Goal: Find specific page/section

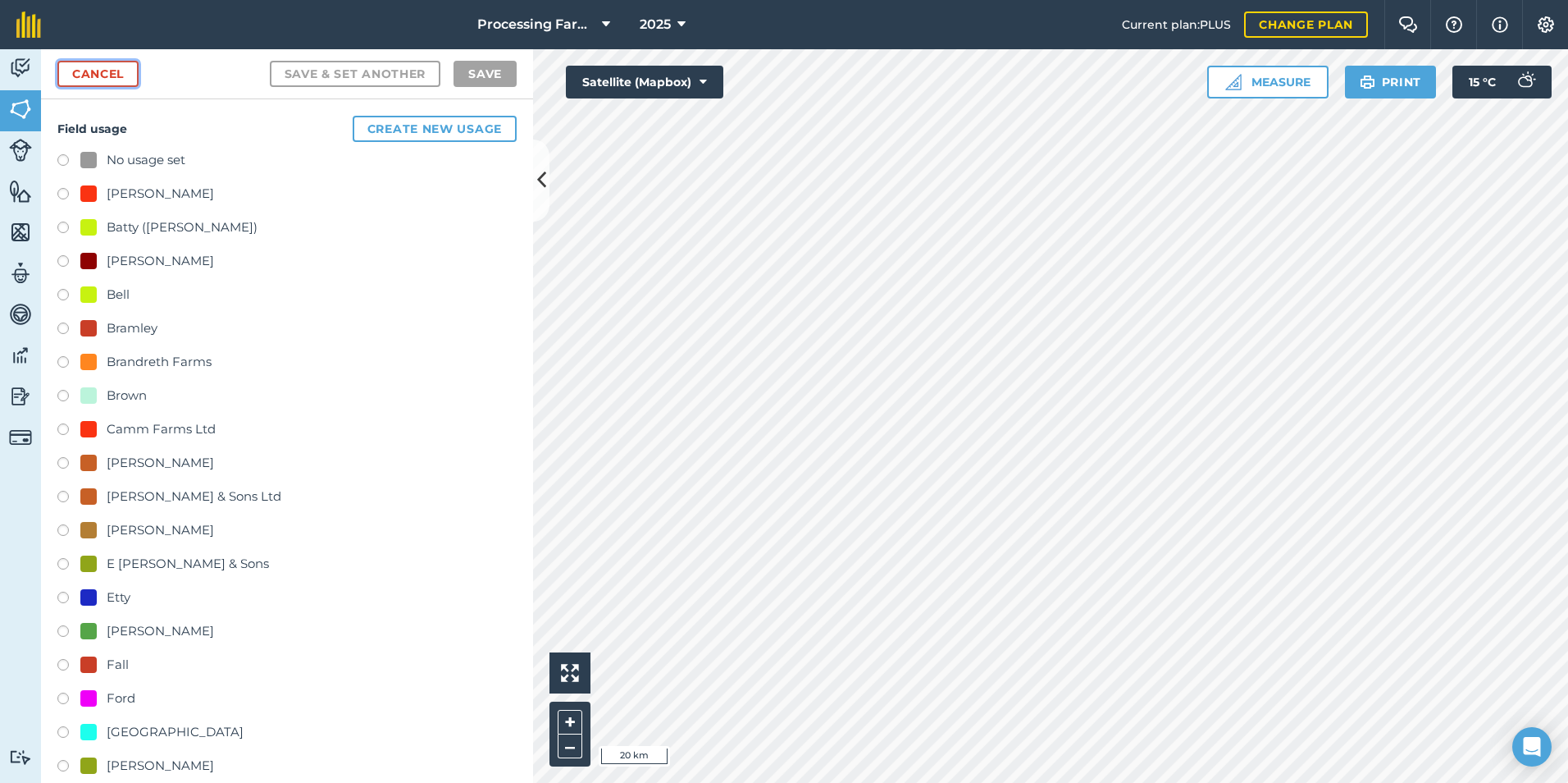
click at [118, 78] on link "Cancel" at bounding box center [97, 73] width 81 height 26
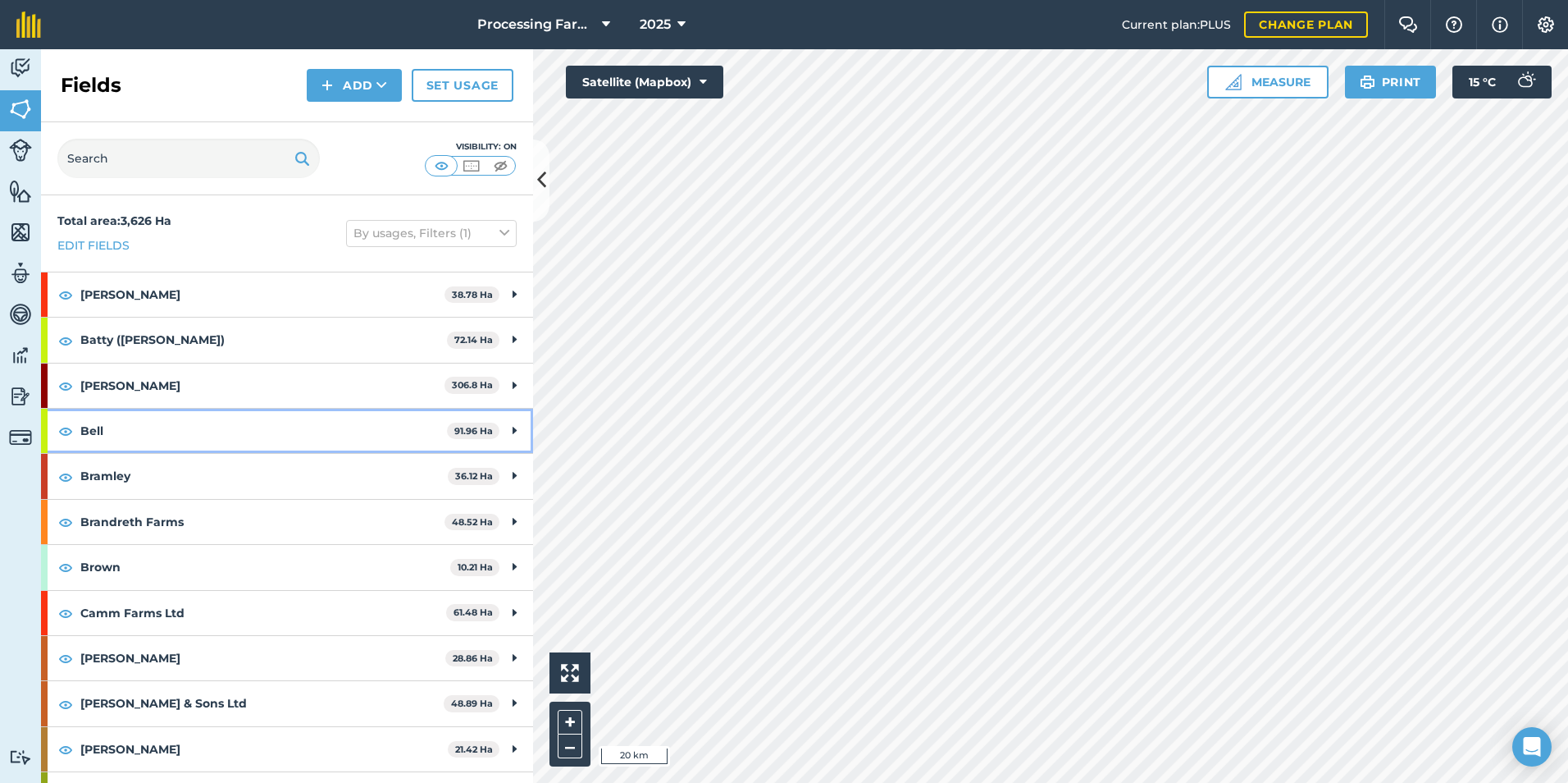
click at [132, 419] on strong "Bell" at bounding box center [264, 431] width 367 height 45
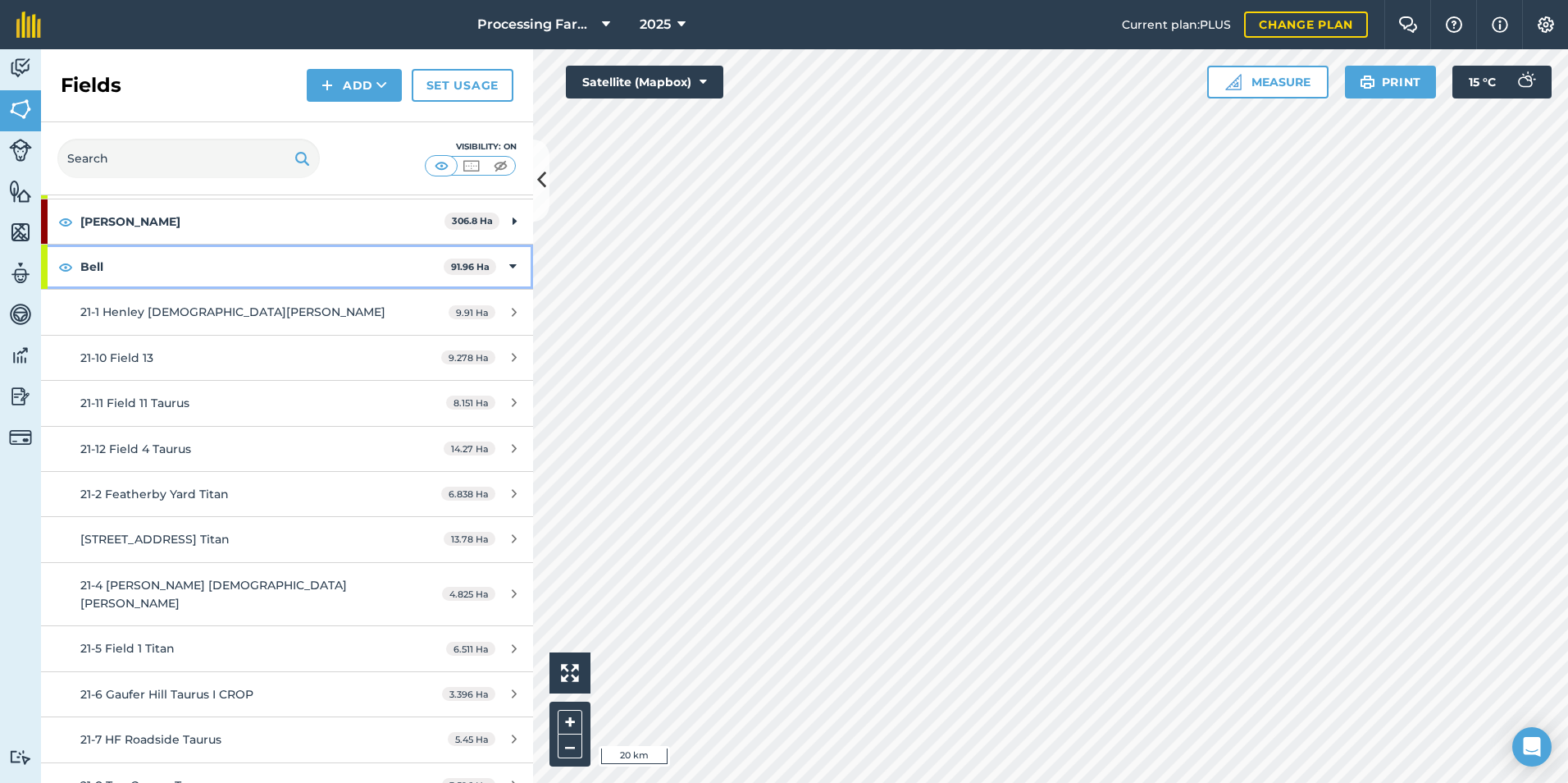
scroll to position [246, 0]
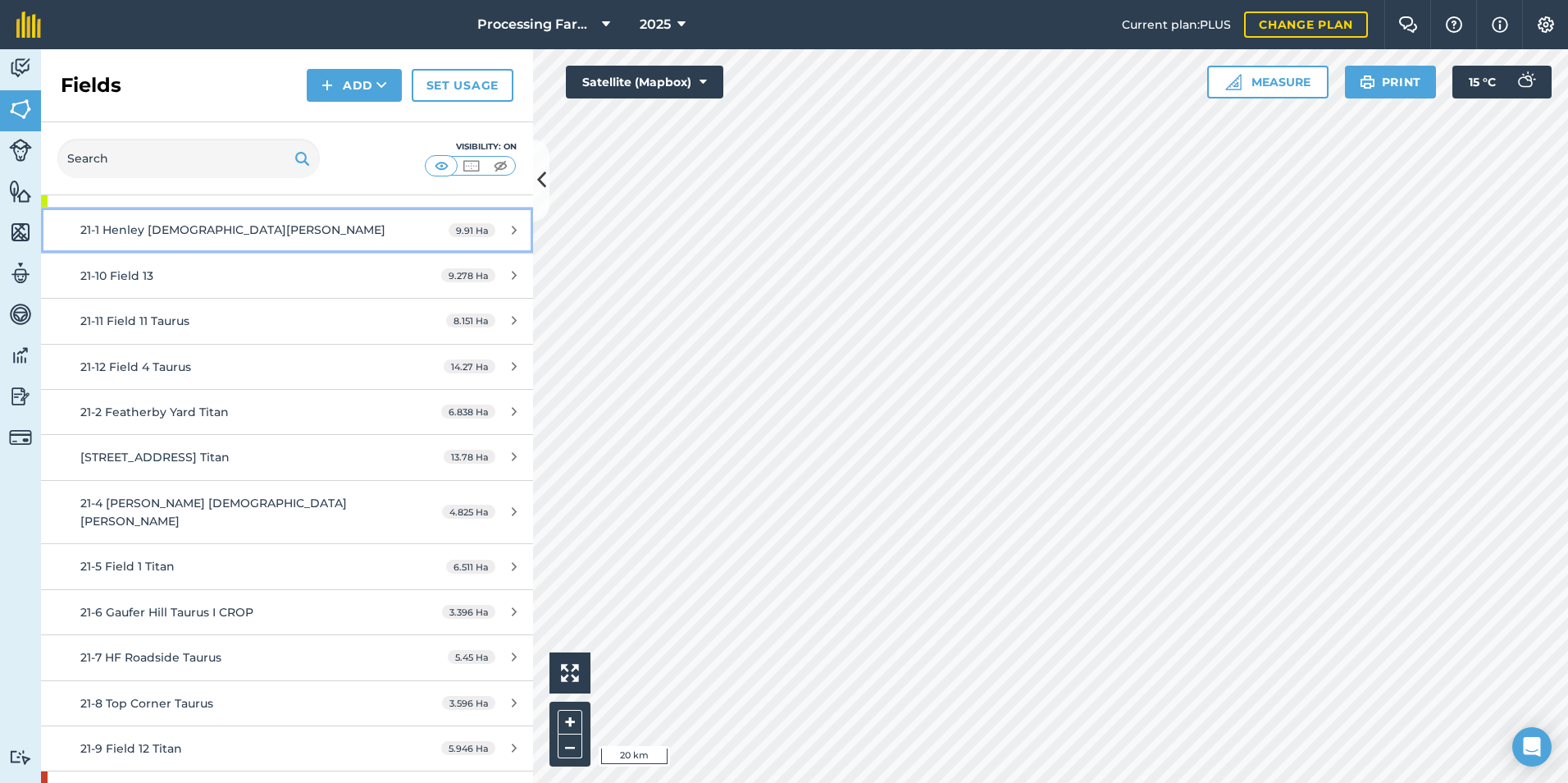
click at [308, 221] on div "21-1 Henley [DEMOGRAPHIC_DATA][PERSON_NAME]" at bounding box center [234, 230] width 309 height 18
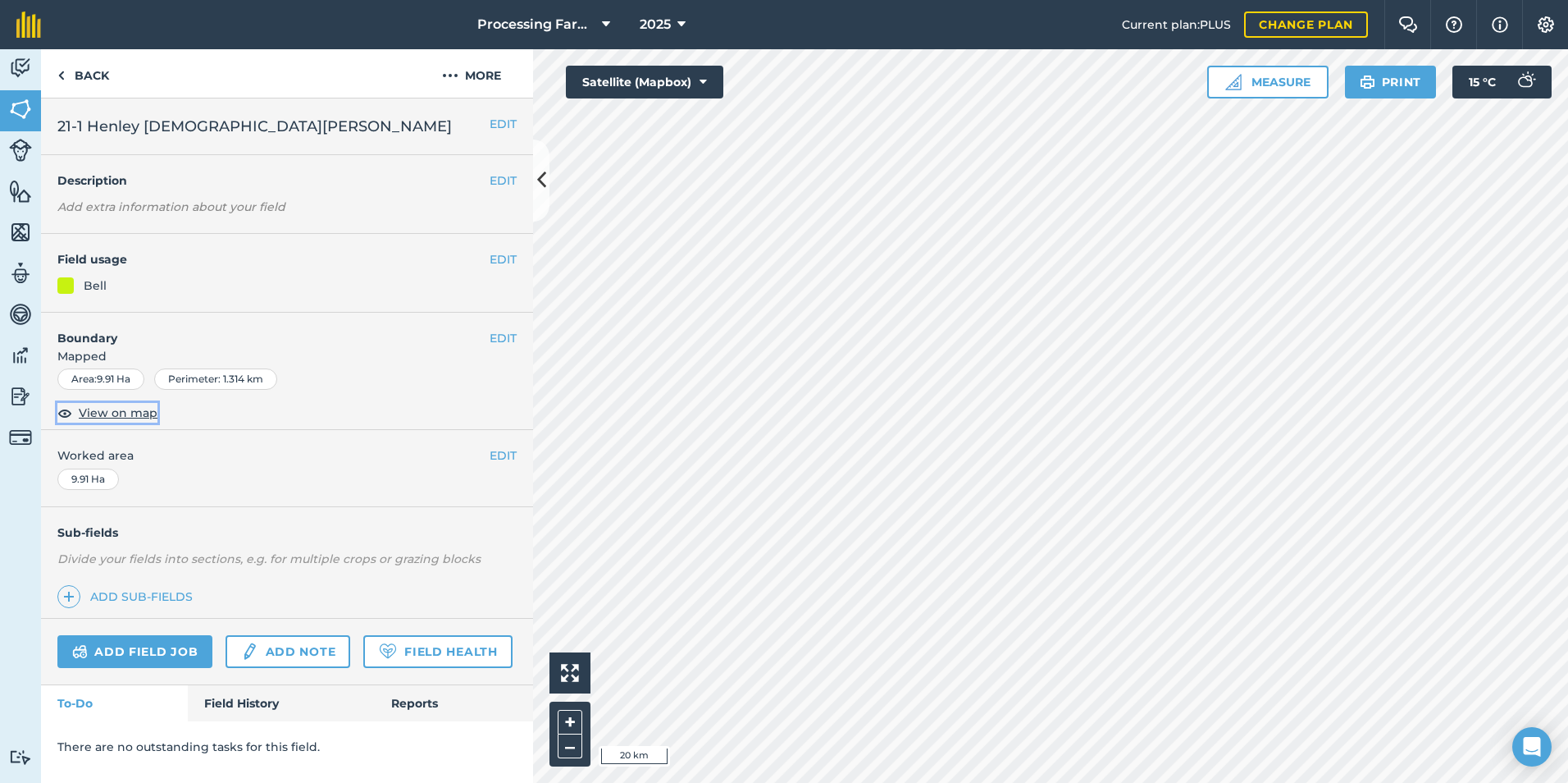
click at [146, 414] on span "View on map" at bounding box center [118, 413] width 79 height 18
click at [81, 82] on link "Back" at bounding box center [83, 73] width 84 height 48
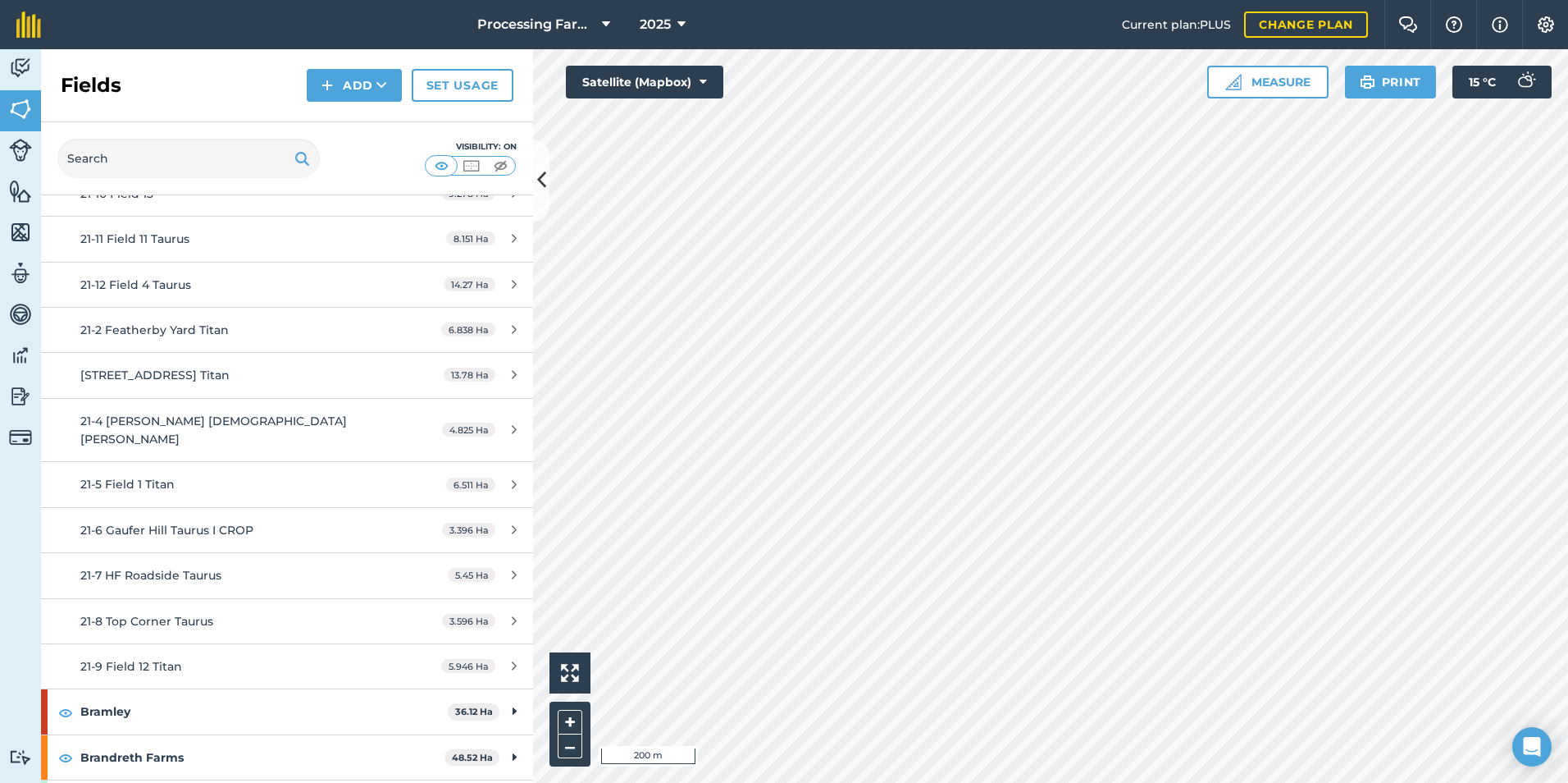
scroll to position [410, 0]
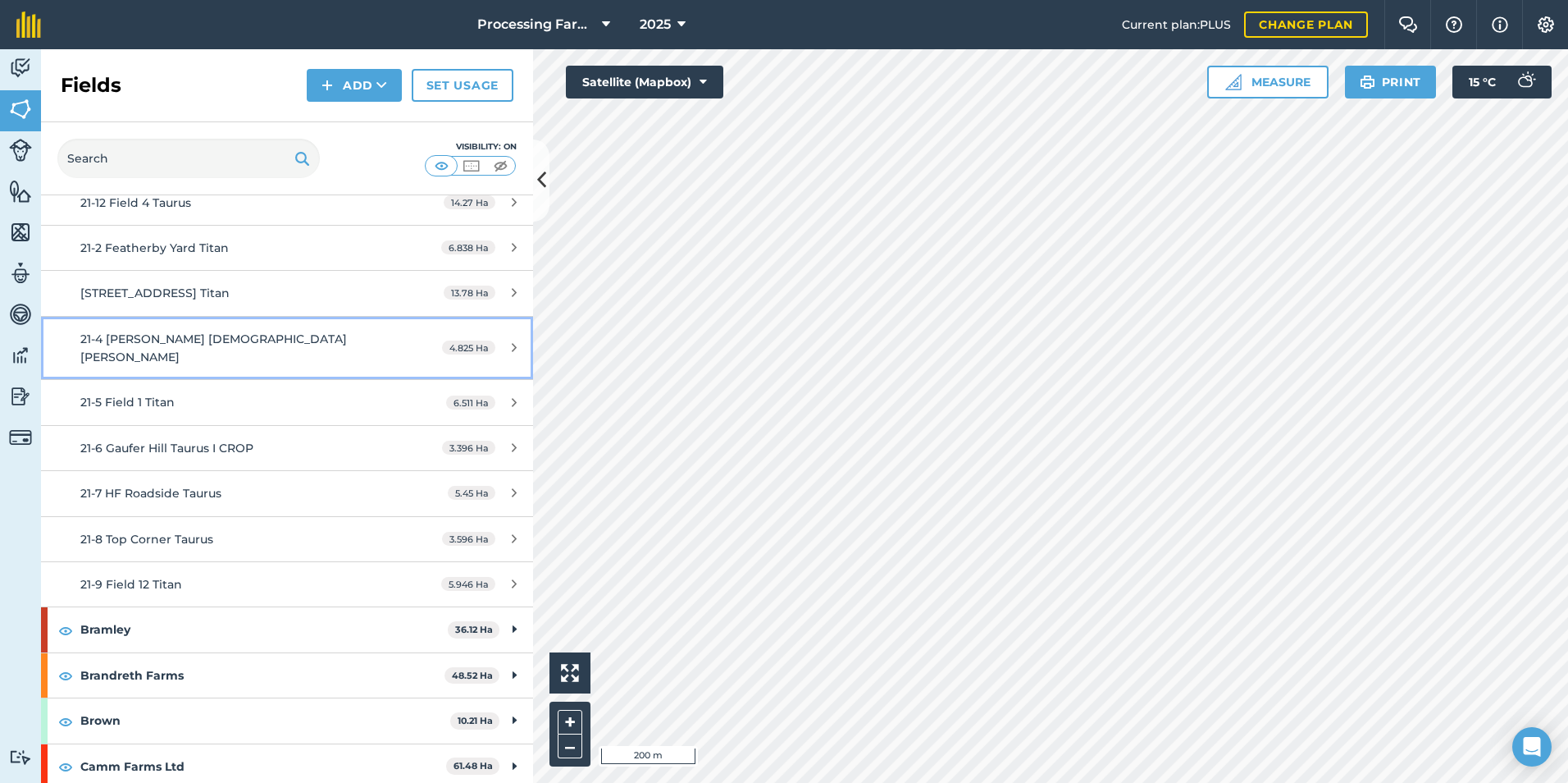
click at [215, 324] on link "21-4 [PERSON_NAME] [DEMOGRAPHIC_DATA] [PERSON_NAME] 4.825 Ha" at bounding box center [287, 348] width 492 height 64
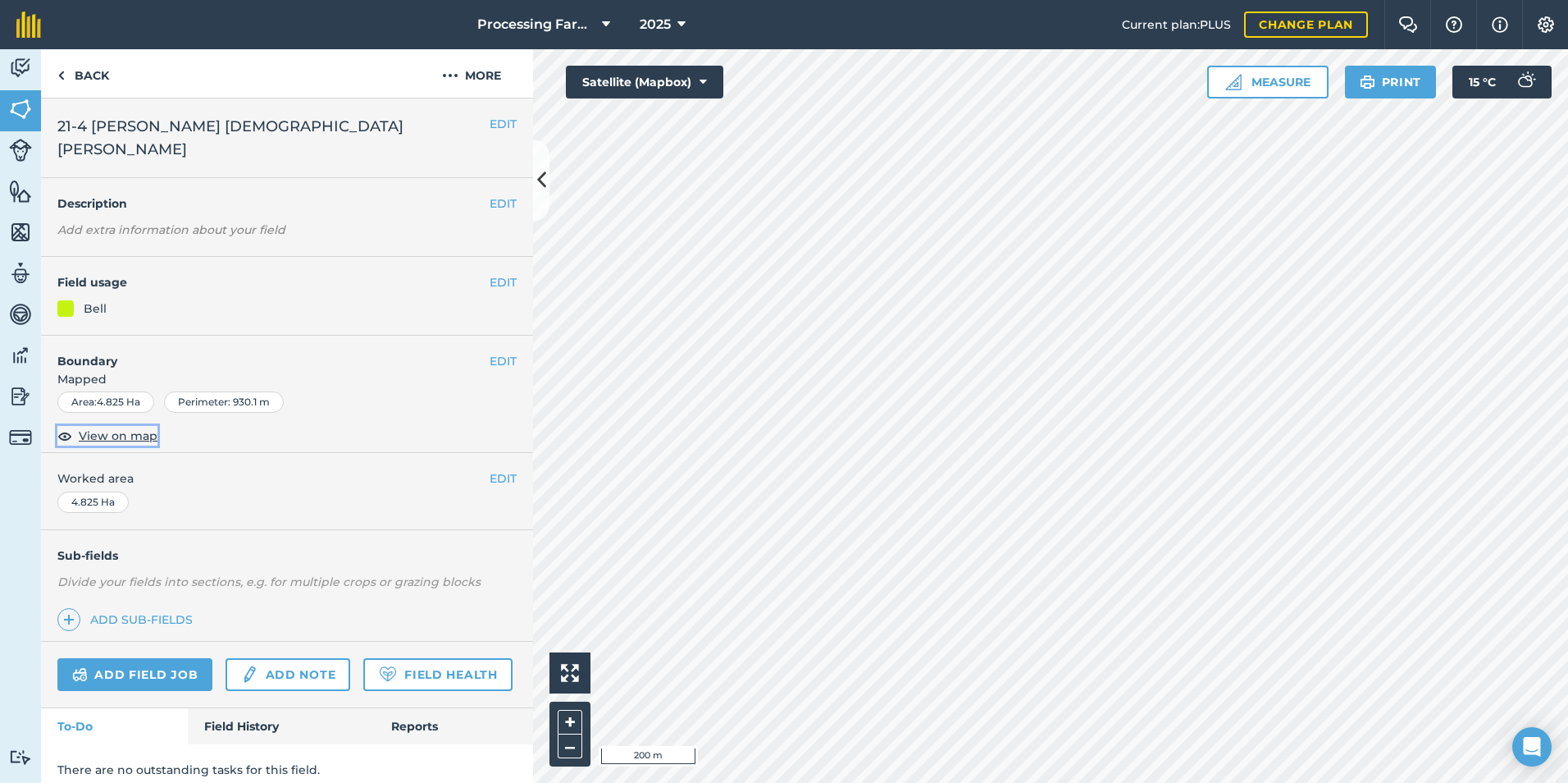
click at [111, 427] on span "View on map" at bounding box center [118, 436] width 79 height 18
click at [285, 673] on link "Field History" at bounding box center [281, 726] width 186 height 36
